Goal: Check status

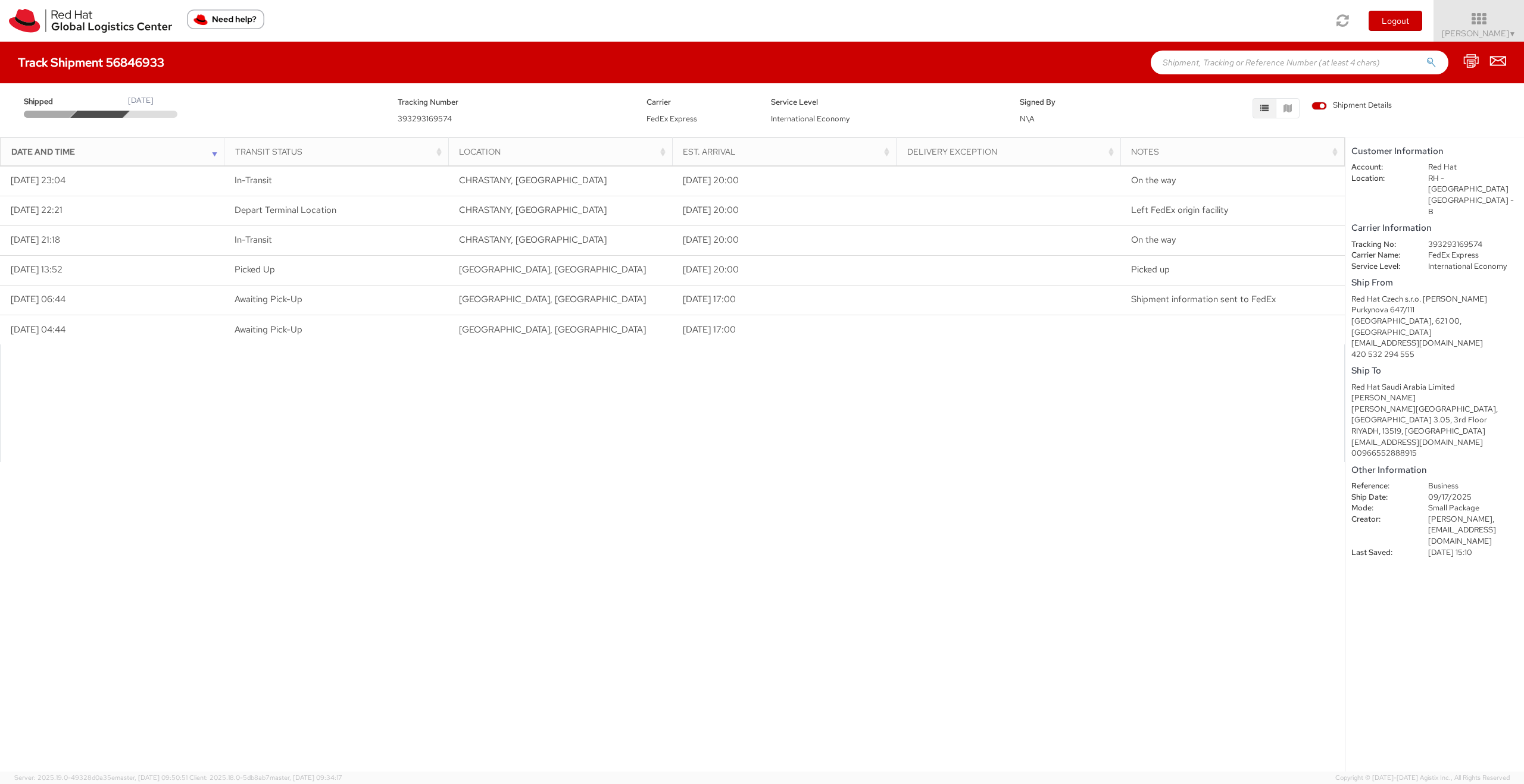
click at [442, 415] on div at bounding box center [672, 404] width 1345 height 118
click at [416, 117] on span "393293169574" at bounding box center [424, 118] width 54 height 10
copy span "393293169574"
